Goal: Information Seeking & Learning: Learn about a topic

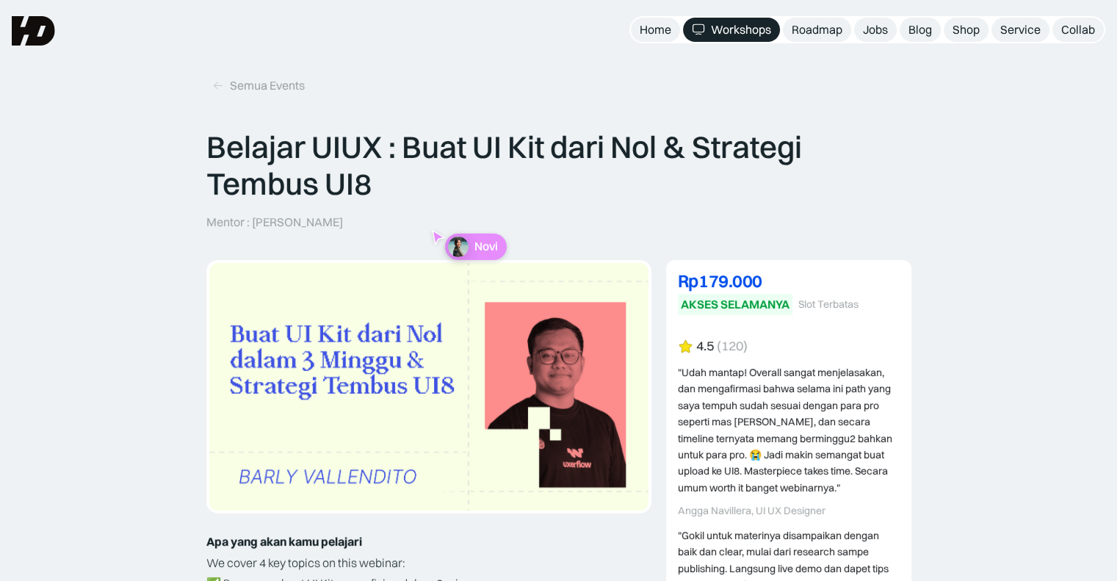
click at [265, 85] on div "Semua Events" at bounding box center [267, 85] width 75 height 15
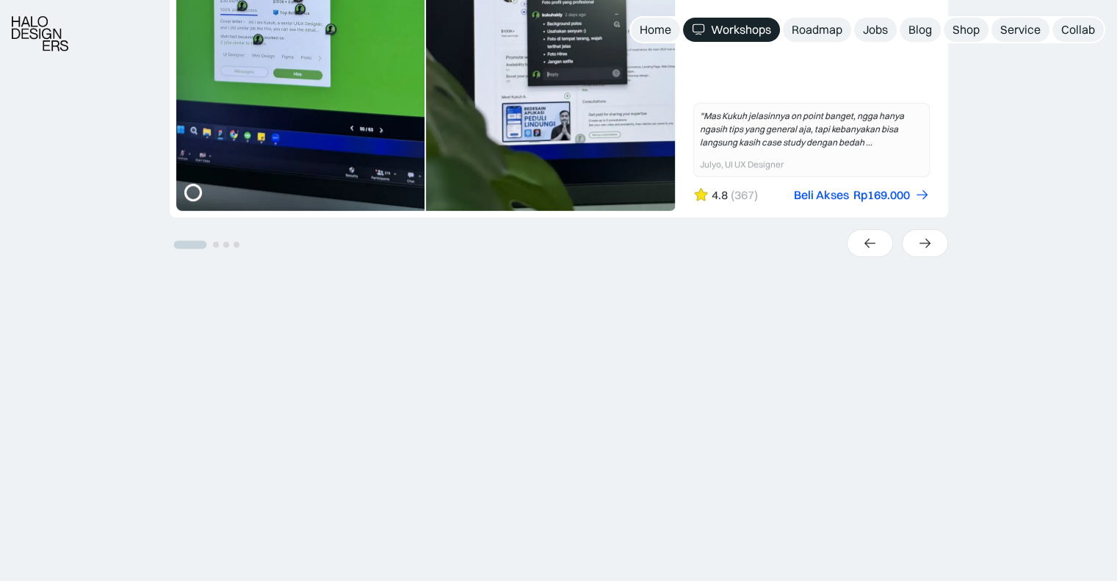
scroll to position [661, 0]
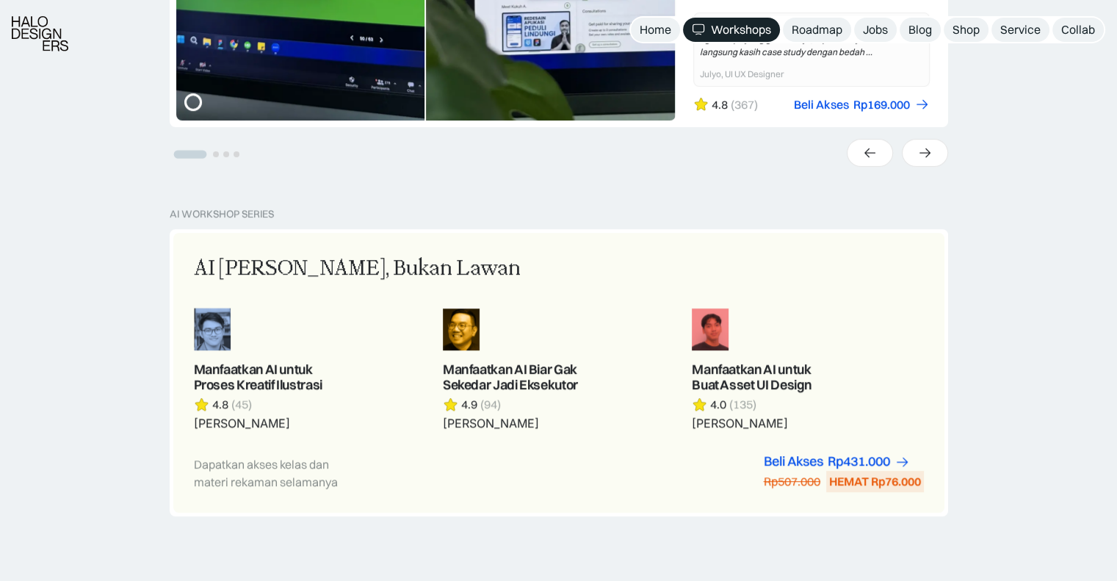
click at [950, 36] on link "Shop" at bounding box center [965, 30] width 45 height 24
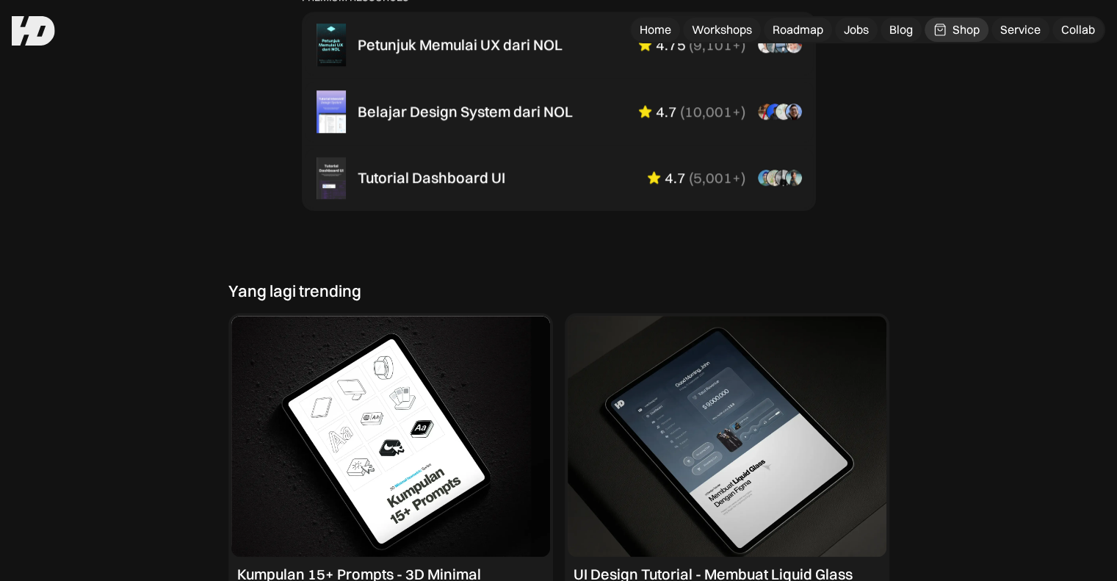
scroll to position [1028, 0]
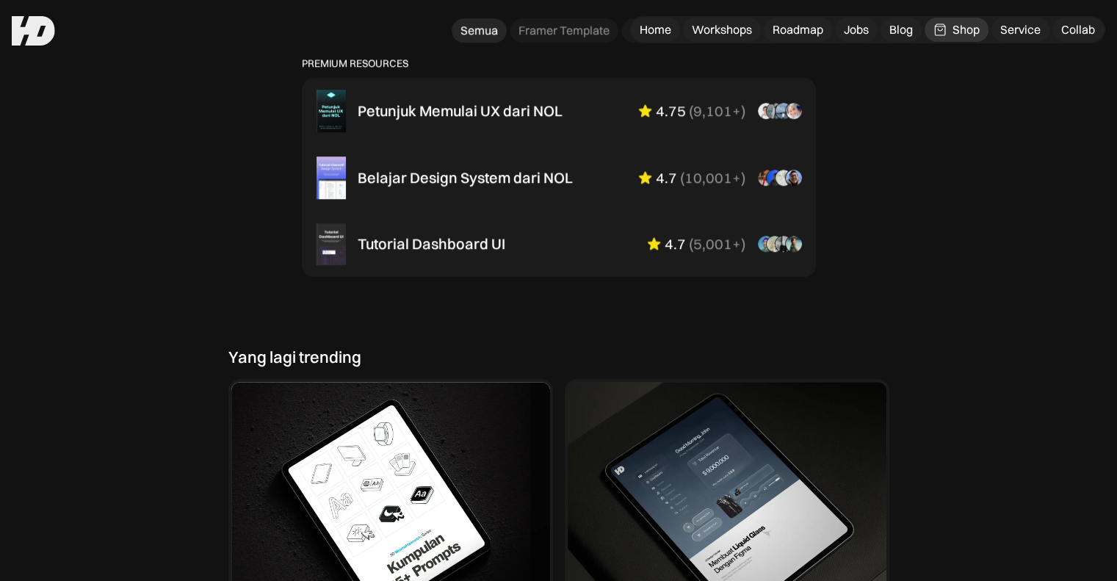
click at [483, 186] on div "Belajar Design System dari NOL" at bounding box center [464, 178] width 215 height 18
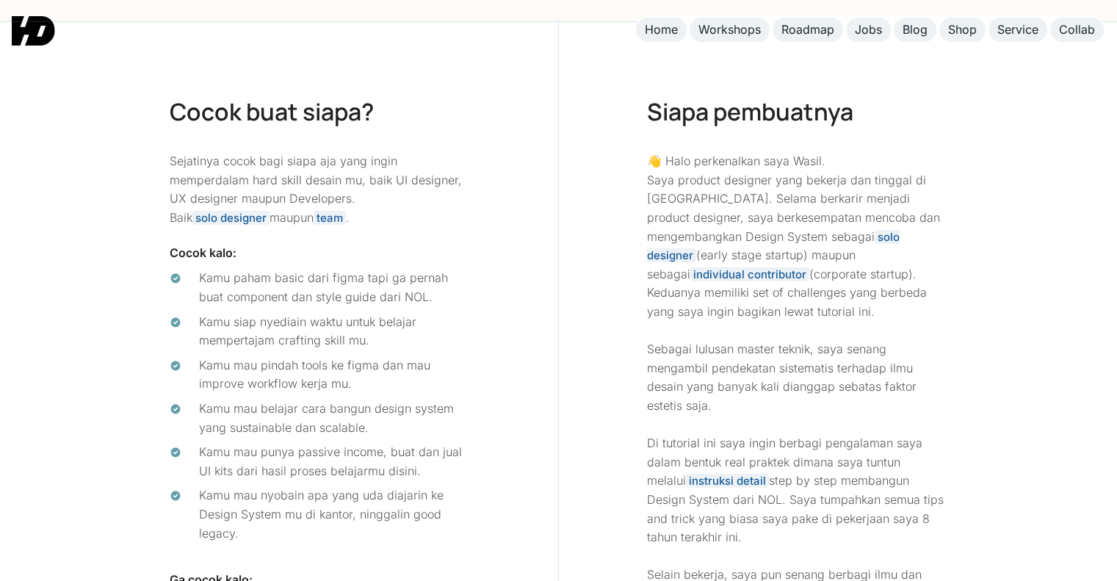
scroll to position [5506, 0]
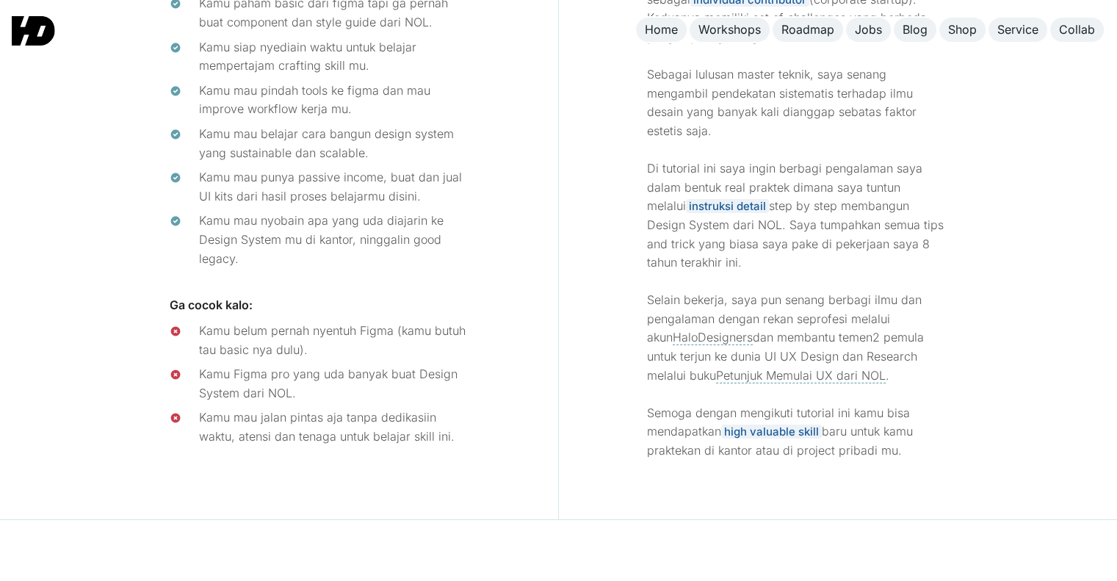
click at [35, 24] on img at bounding box center [33, 30] width 43 height 29
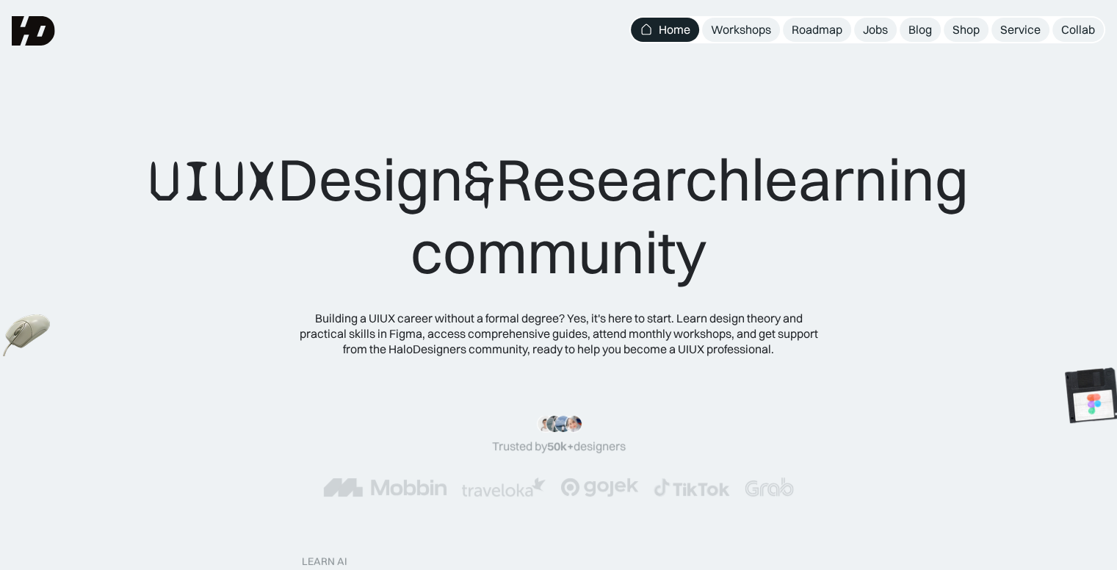
click at [744, 117] on div "UIUX Design & Research learning community" at bounding box center [558, 180] width 999 height 214
click at [404, 333] on font "Building a UIUX career without a formal degree? Yes, it's here to start. Learn …" at bounding box center [559, 334] width 518 height 46
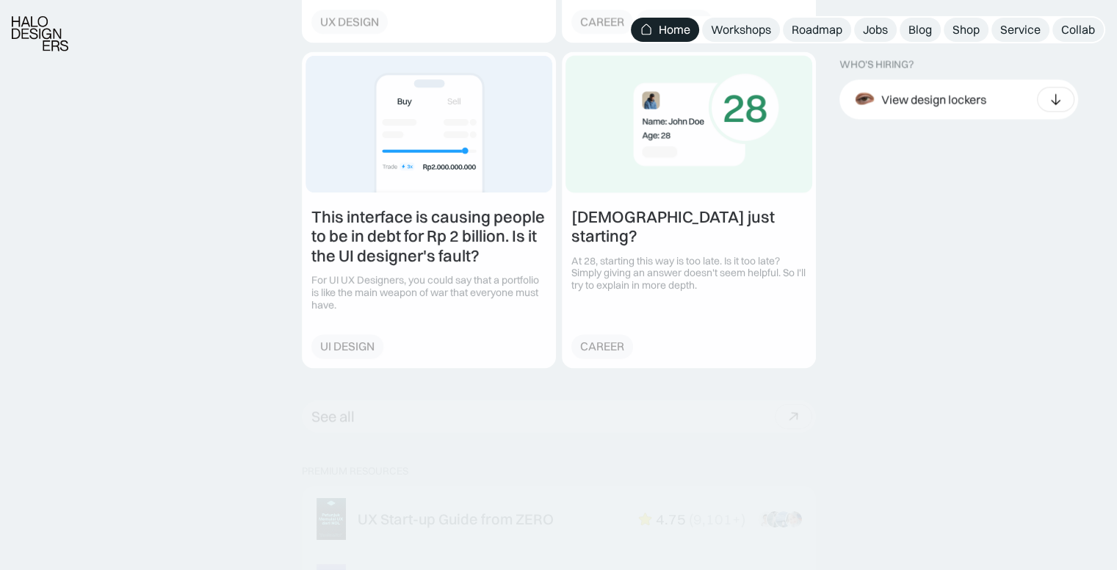
scroll to position [2129, 0]
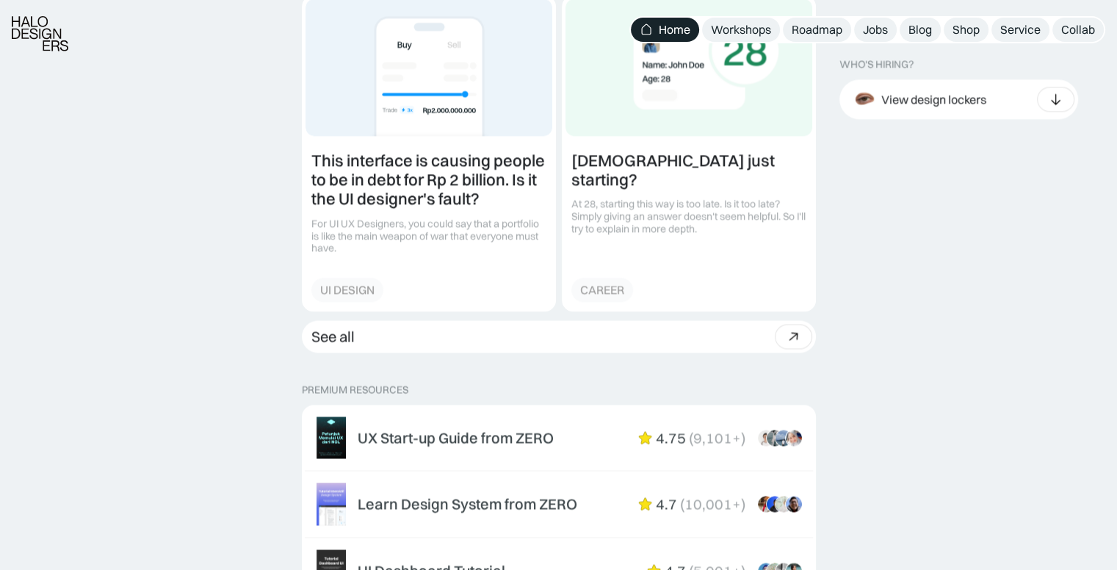
click at [957, 30] on font "Shop" at bounding box center [965, 29] width 27 height 15
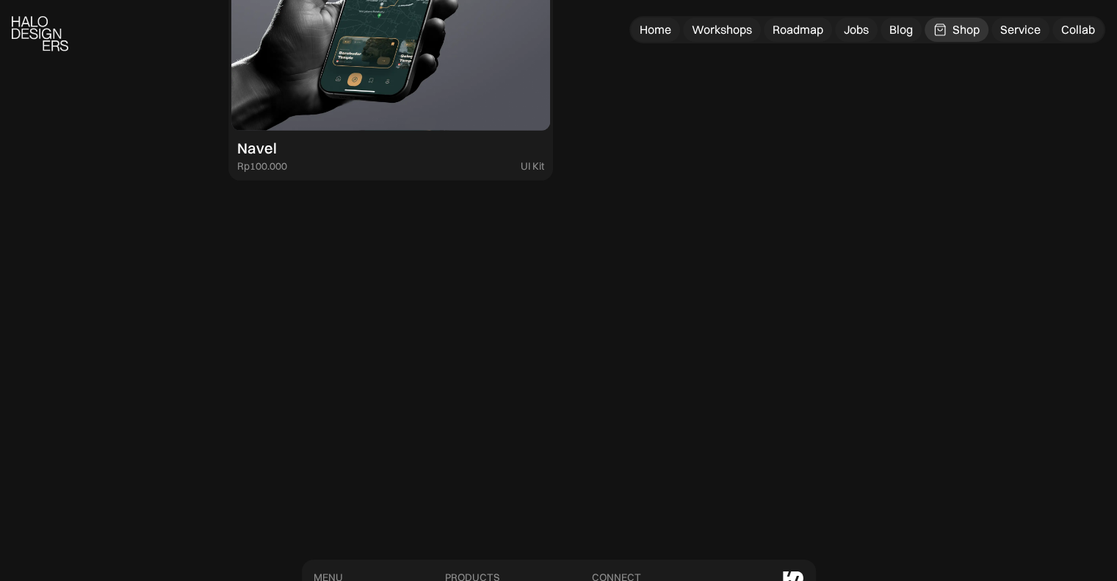
scroll to position [4683, 0]
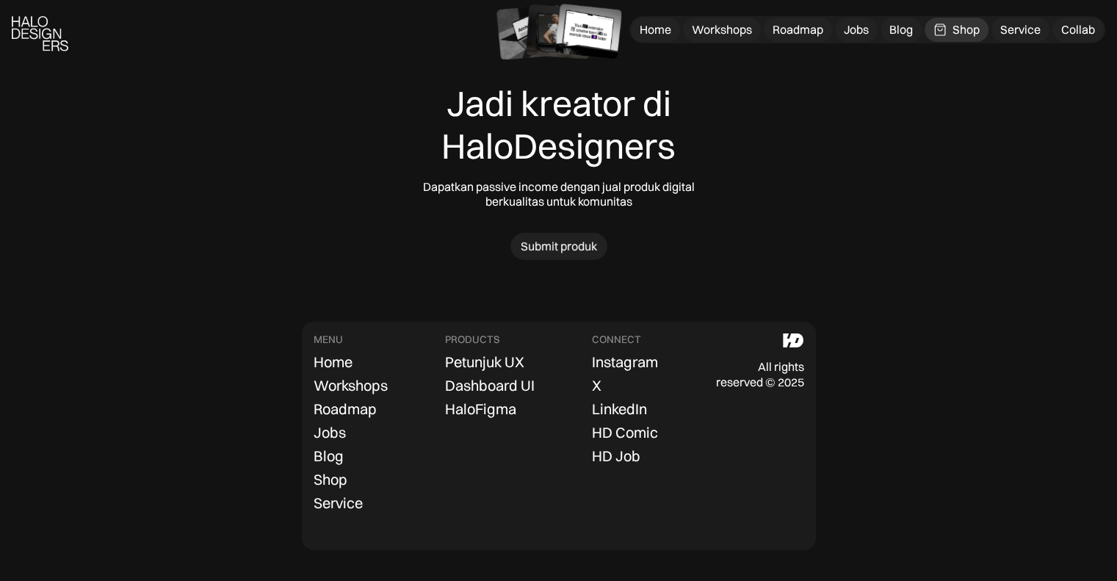
click at [482, 388] on div "Dashboard UI" at bounding box center [490, 386] width 90 height 18
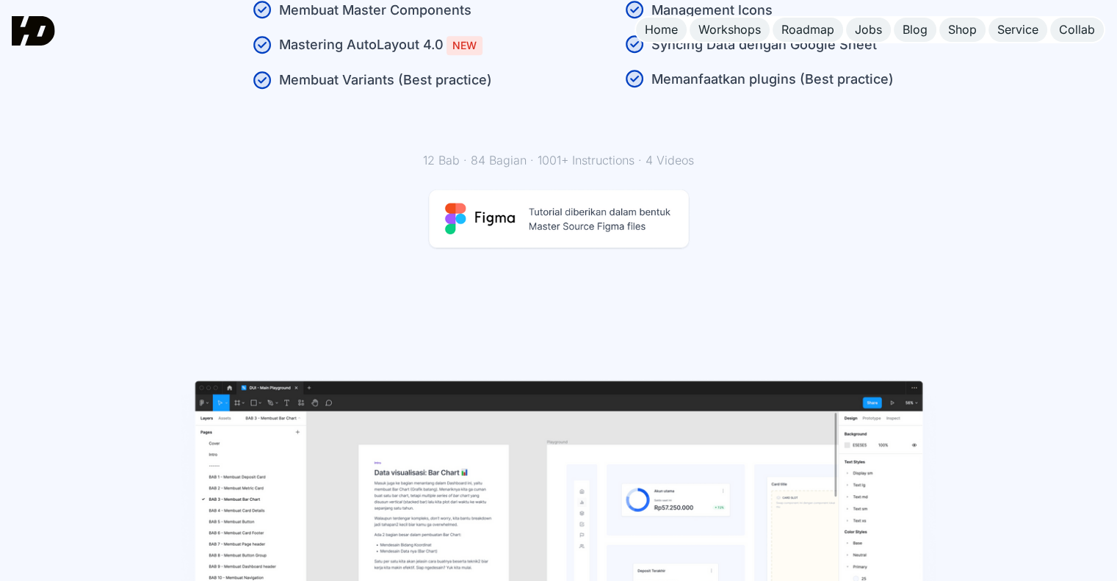
scroll to position [1542, 0]
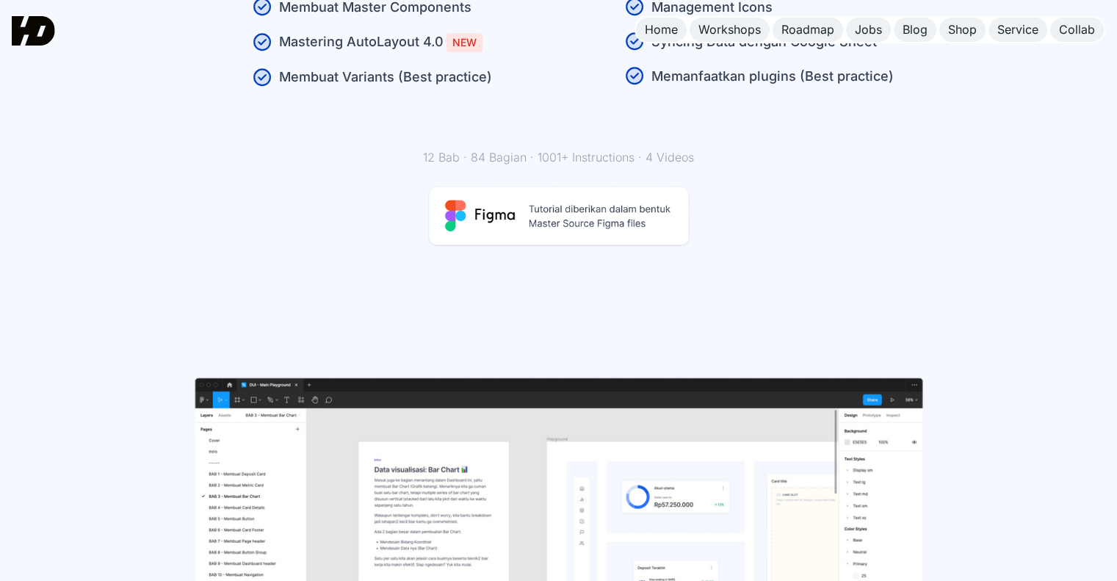
click at [475, 187] on img at bounding box center [558, 216] width 264 height 62
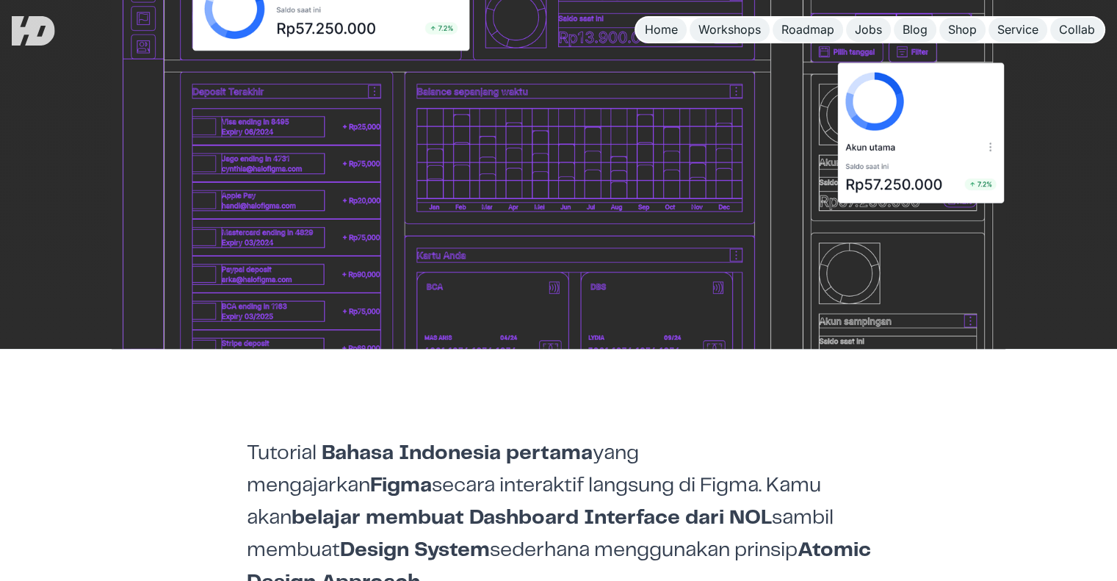
scroll to position [0, 0]
